Goal: Entertainment & Leisure: Consume media (video, audio)

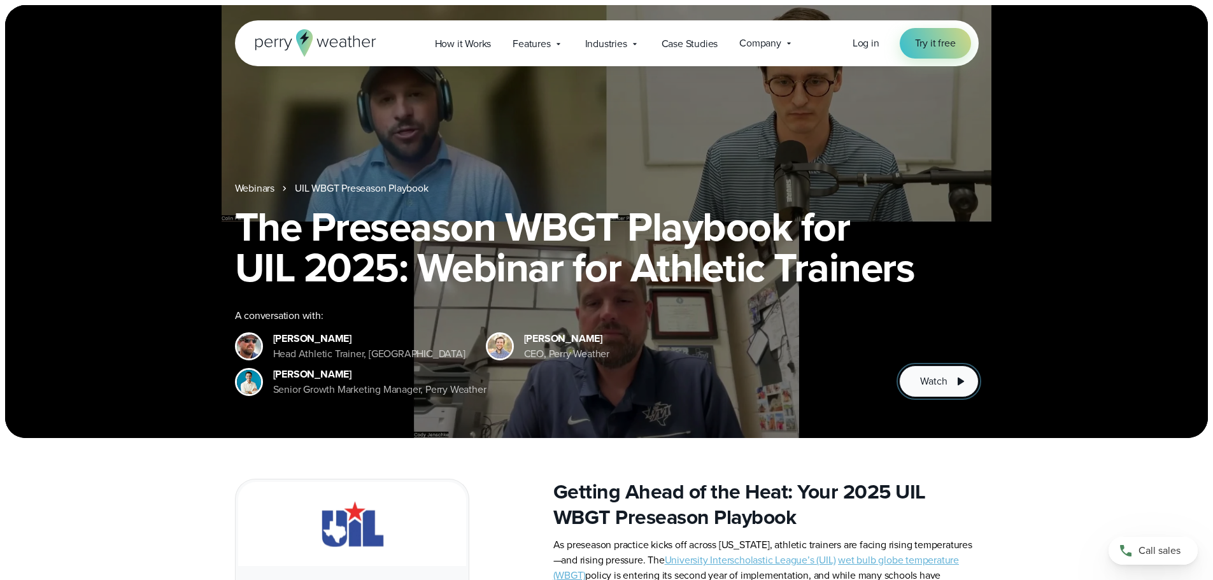
click at [946, 381] on span "Watch" at bounding box center [933, 381] width 27 height 15
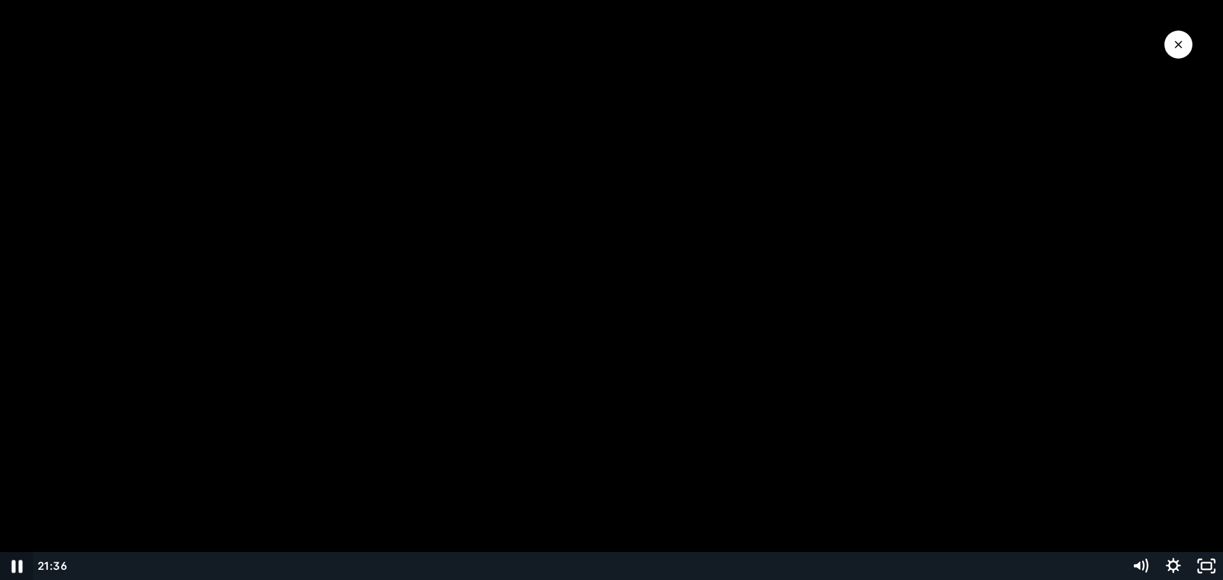
click at [16, 567] on icon "Pause" at bounding box center [16, 567] width 39 height 34
click at [23, 569] on icon "Play Video" at bounding box center [17, 566] width 33 height 28
click at [12, 564] on icon "Pause" at bounding box center [16, 566] width 33 height 28
click at [12, 564] on icon "Play Video" at bounding box center [17, 566] width 33 height 28
click at [22, 565] on icon "Pause" at bounding box center [16, 567] width 39 height 34
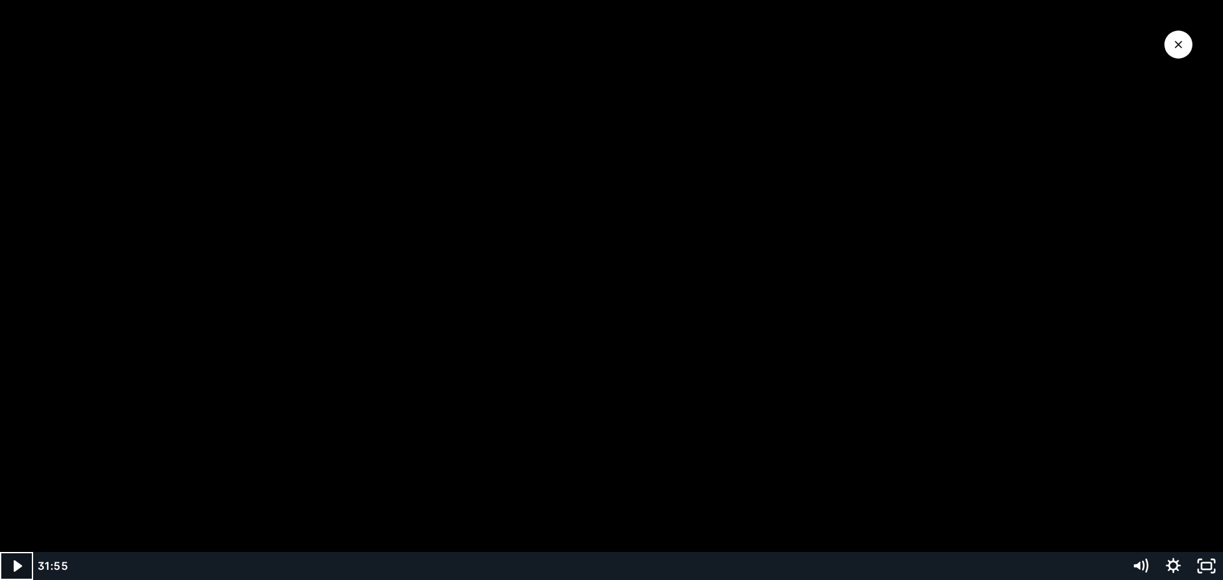
click at [13, 564] on icon "Play Video" at bounding box center [17, 566] width 33 height 28
